Goal: Find specific page/section: Find specific page/section

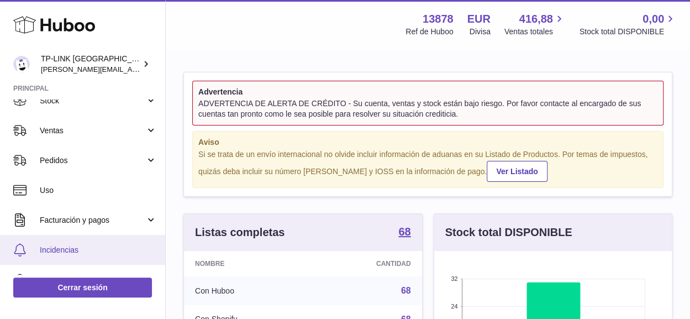
scroll to position [111, 0]
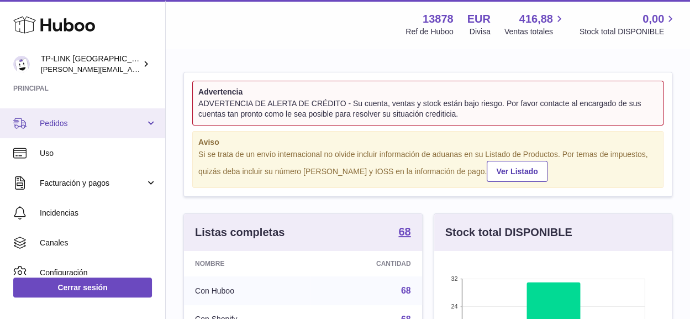
click at [148, 124] on link "Pedidos" at bounding box center [82, 123] width 165 height 30
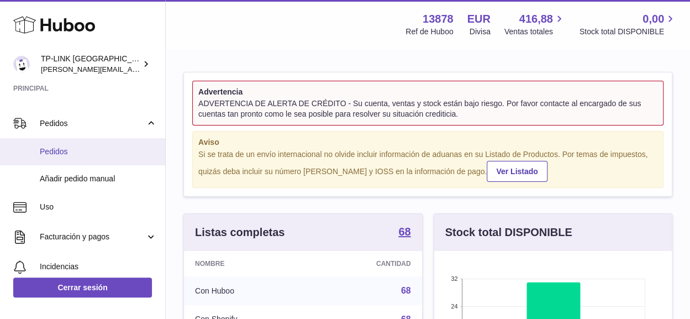
click at [73, 151] on span "Pedidos" at bounding box center [98, 151] width 117 height 10
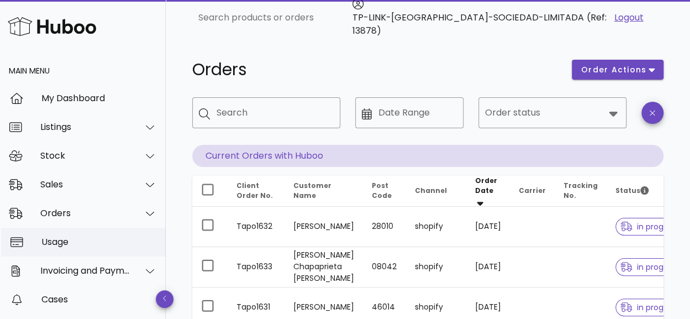
scroll to position [55, 0]
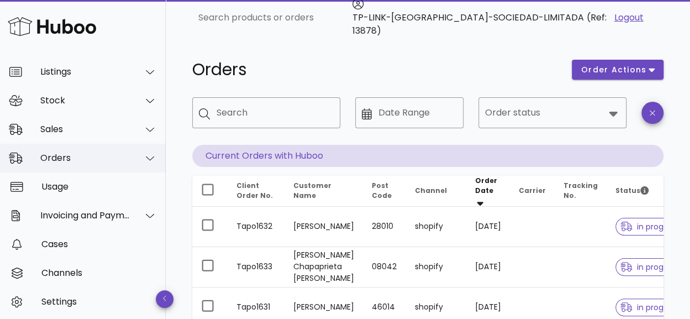
click at [146, 161] on icon at bounding box center [150, 158] width 8 height 10
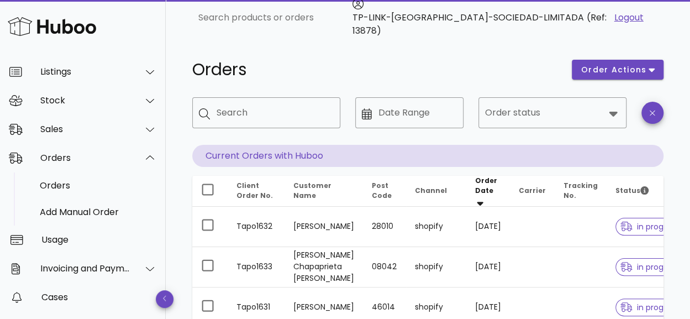
click at [617, 111] on icon at bounding box center [613, 113] width 13 height 13
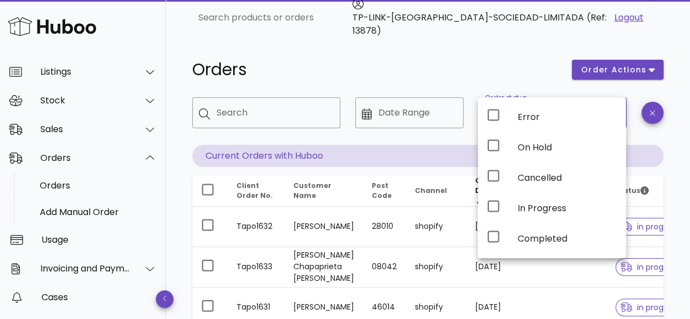
click at [465, 55] on div "Orders" at bounding box center [376, 69] width 380 height 33
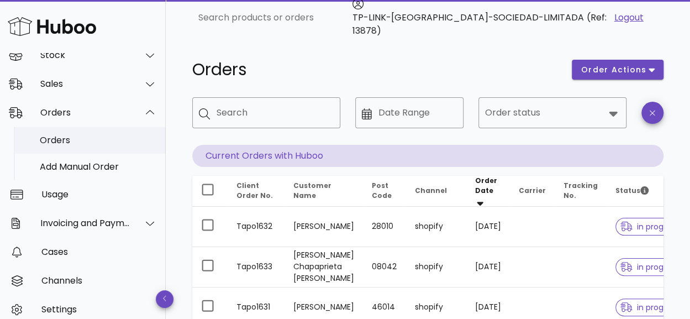
scroll to position [83, 0]
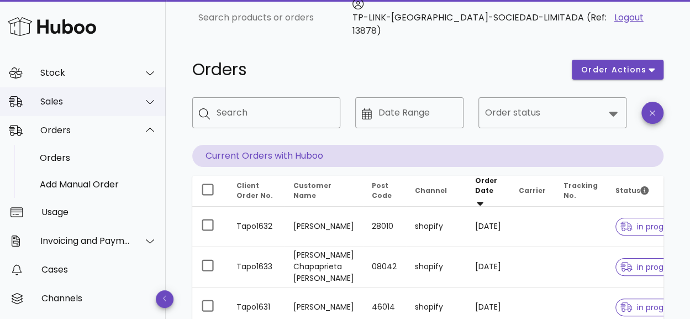
click at [146, 98] on icon at bounding box center [150, 102] width 8 height 10
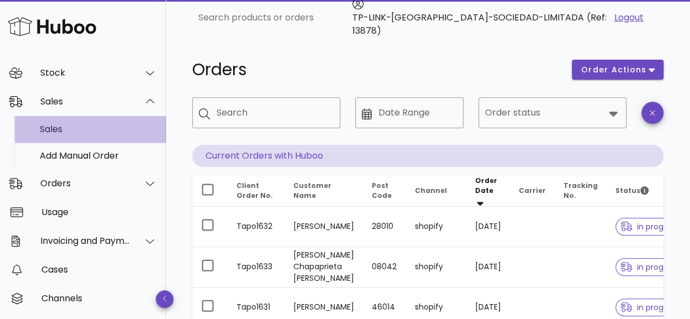
click at [94, 127] on div "Sales" at bounding box center [98, 129] width 117 height 10
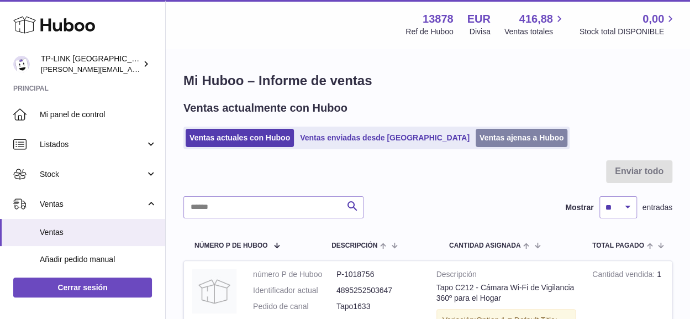
click at [481, 133] on link "Ventas ajenas a Huboo" at bounding box center [522, 138] width 92 height 18
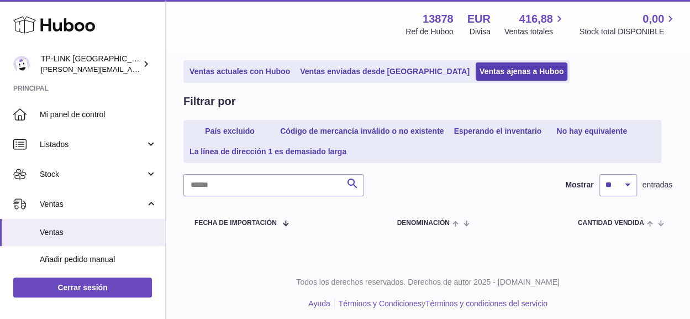
scroll to position [72, 0]
